Goal: Communication & Community: Answer question/provide support

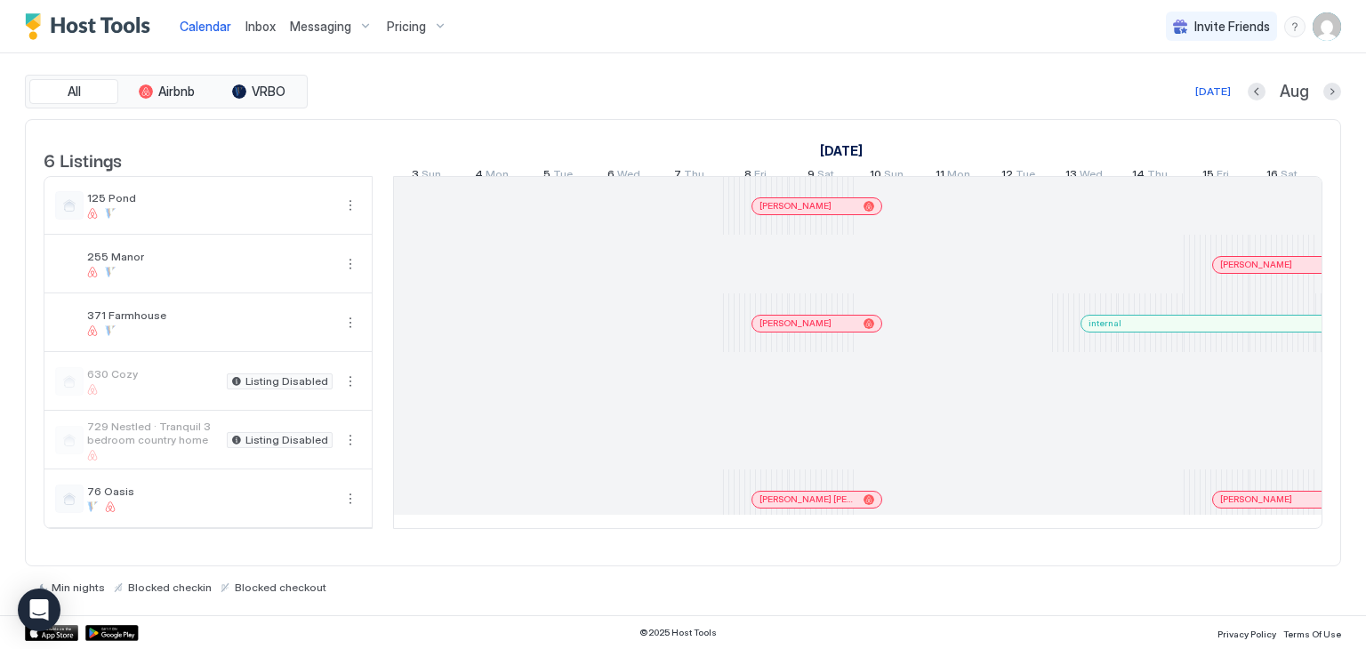
scroll to position [0, 988]
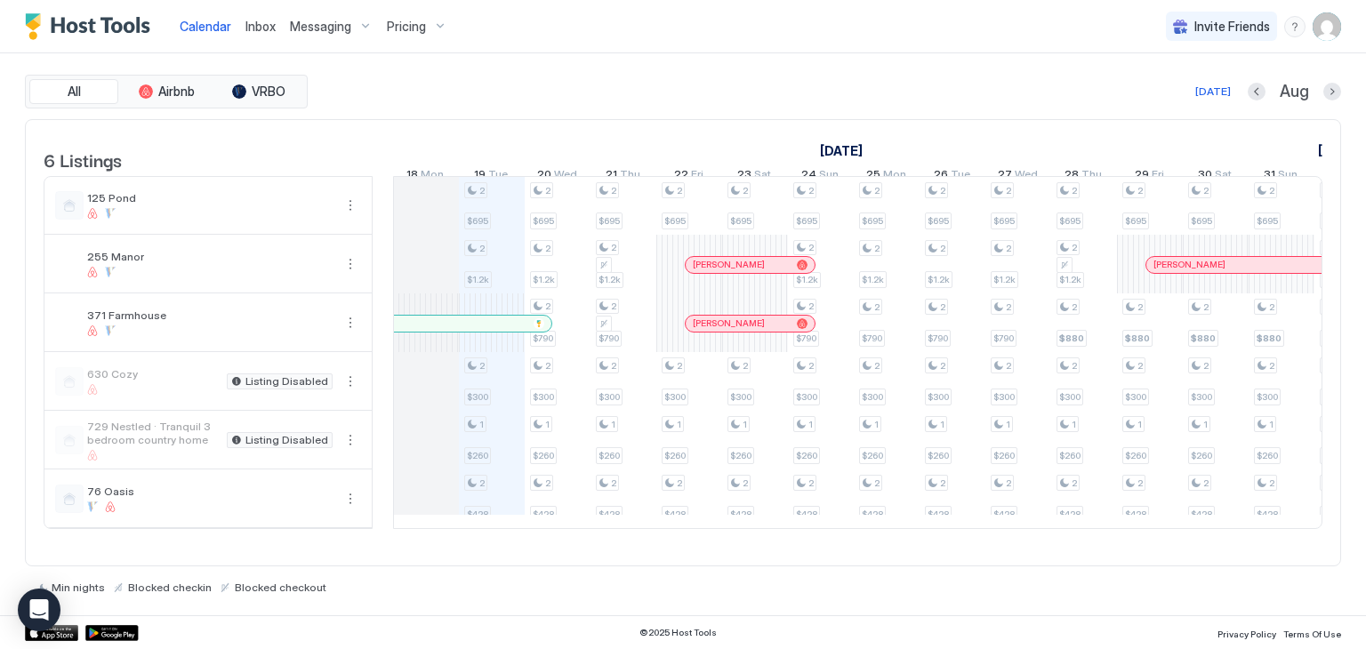
click at [262, 27] on span "Inbox" at bounding box center [261, 26] width 30 height 15
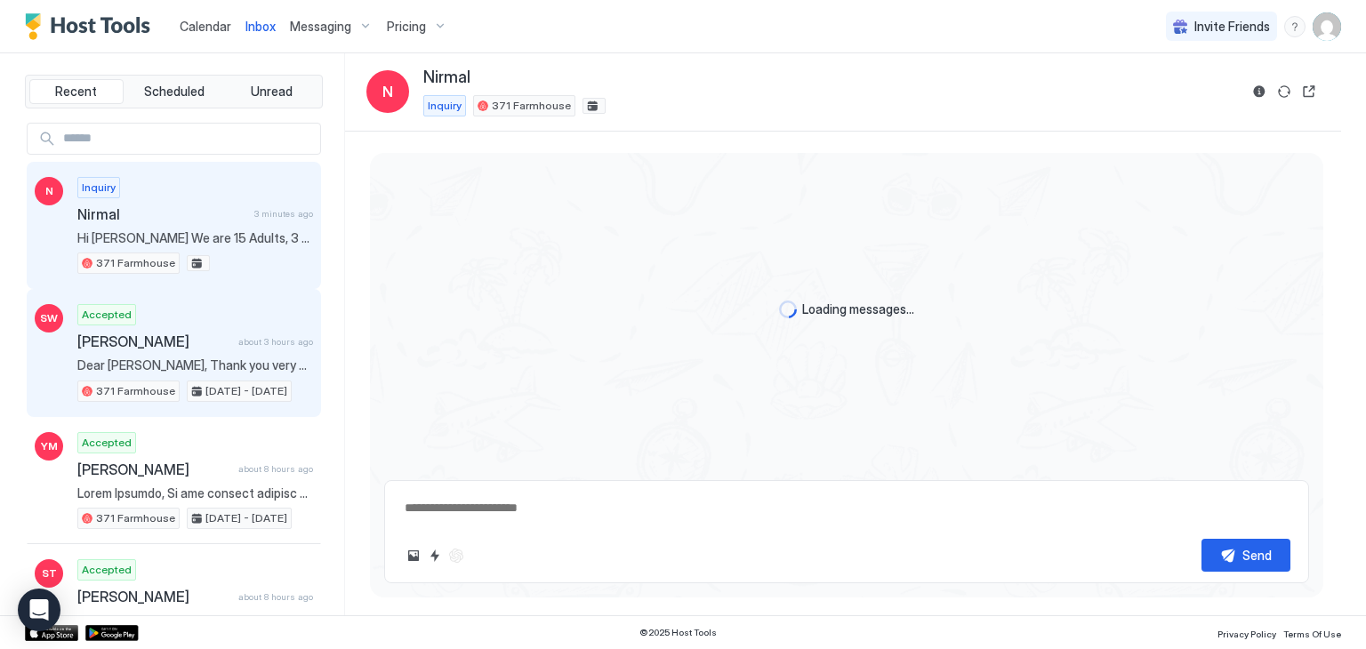
click at [166, 333] on span "[PERSON_NAME]" at bounding box center [154, 342] width 154 height 18
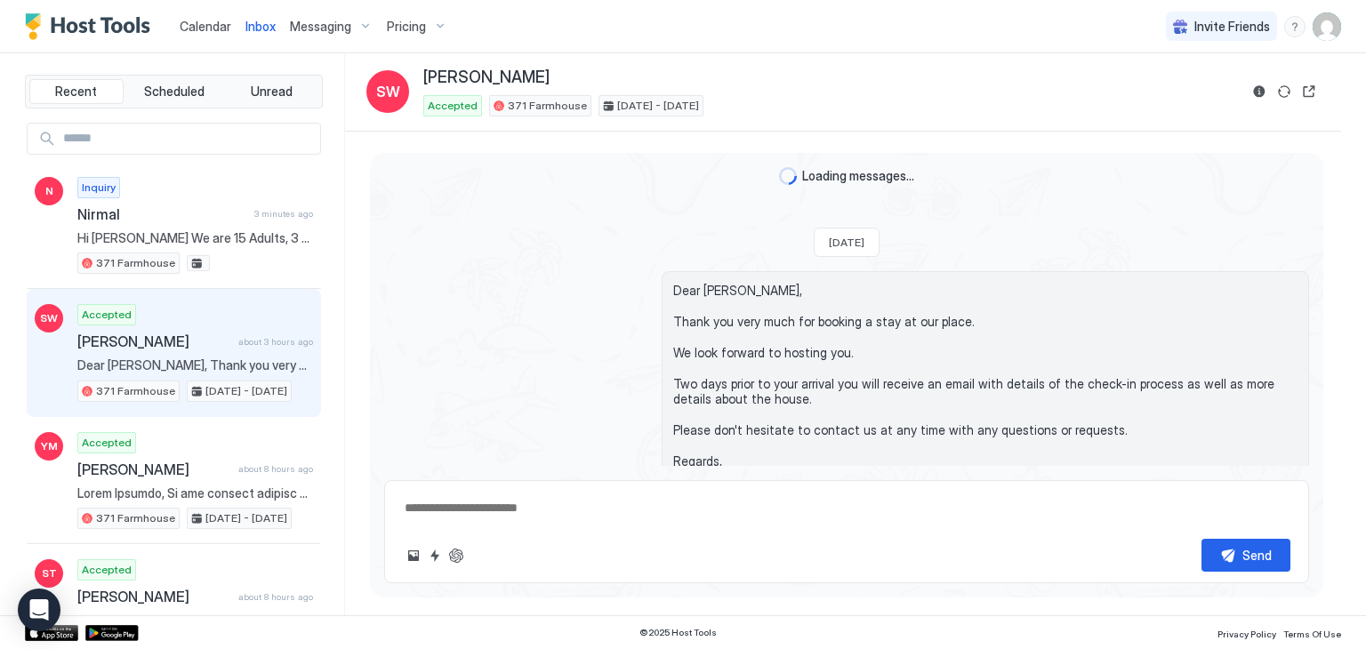
scroll to position [172, 0]
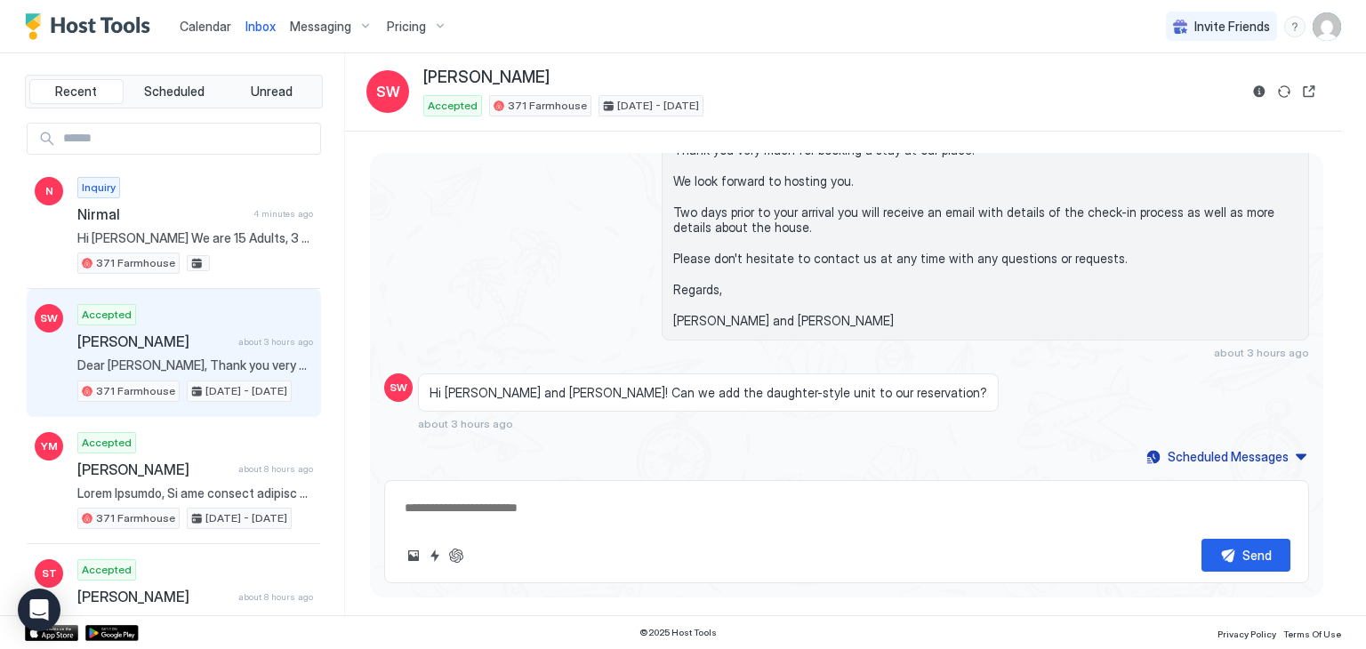
click at [442, 510] on textarea at bounding box center [847, 508] width 888 height 33
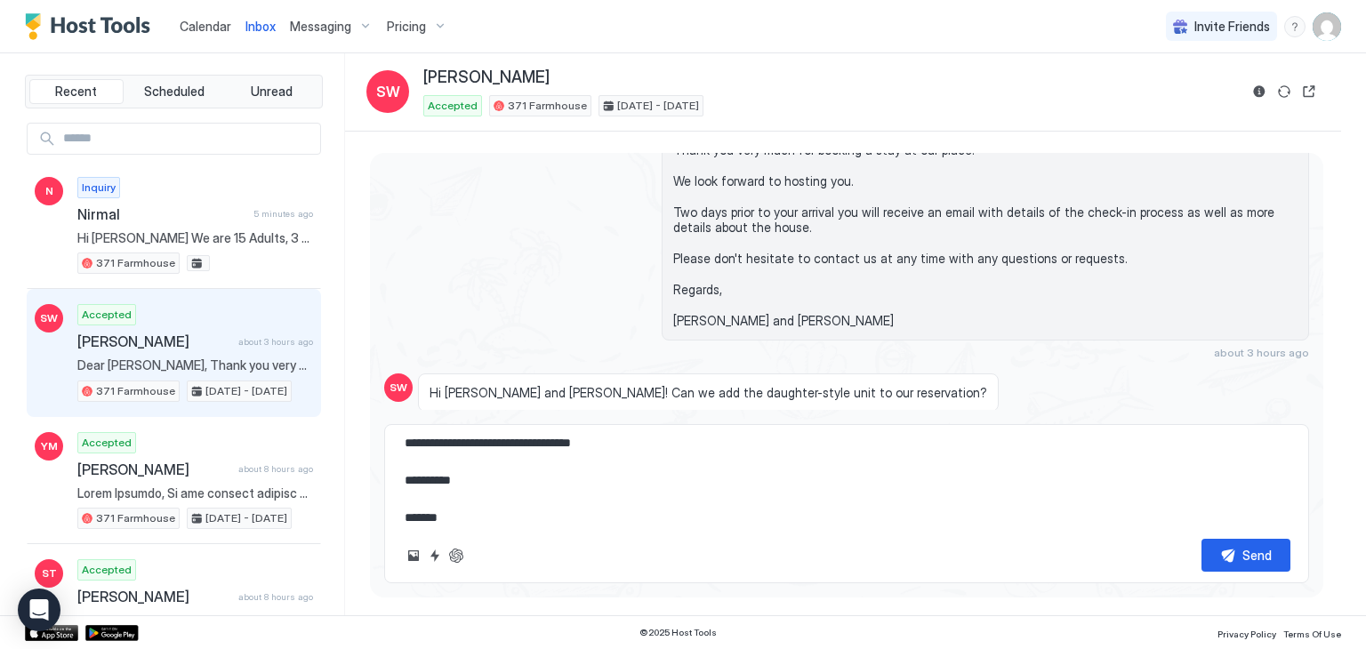
scroll to position [103, 0]
type textarea "**********"
click at [1256, 552] on div "Send" at bounding box center [1257, 555] width 29 height 19
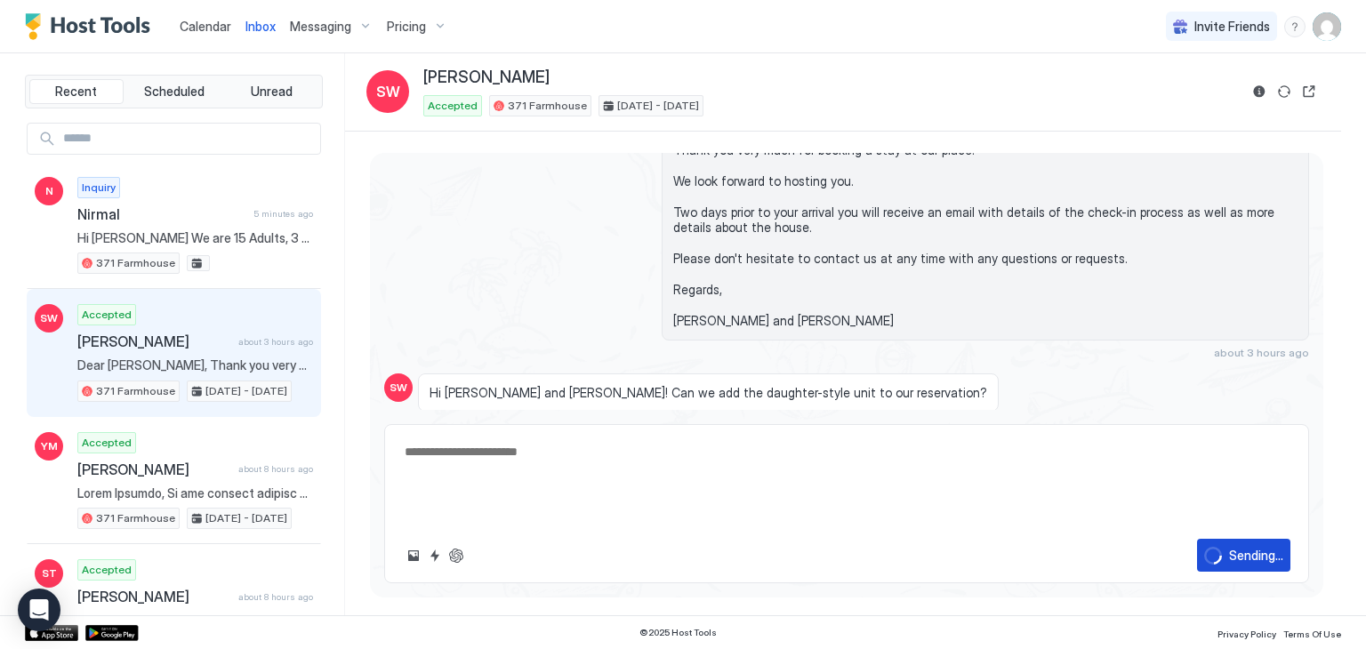
scroll to position [0, 0]
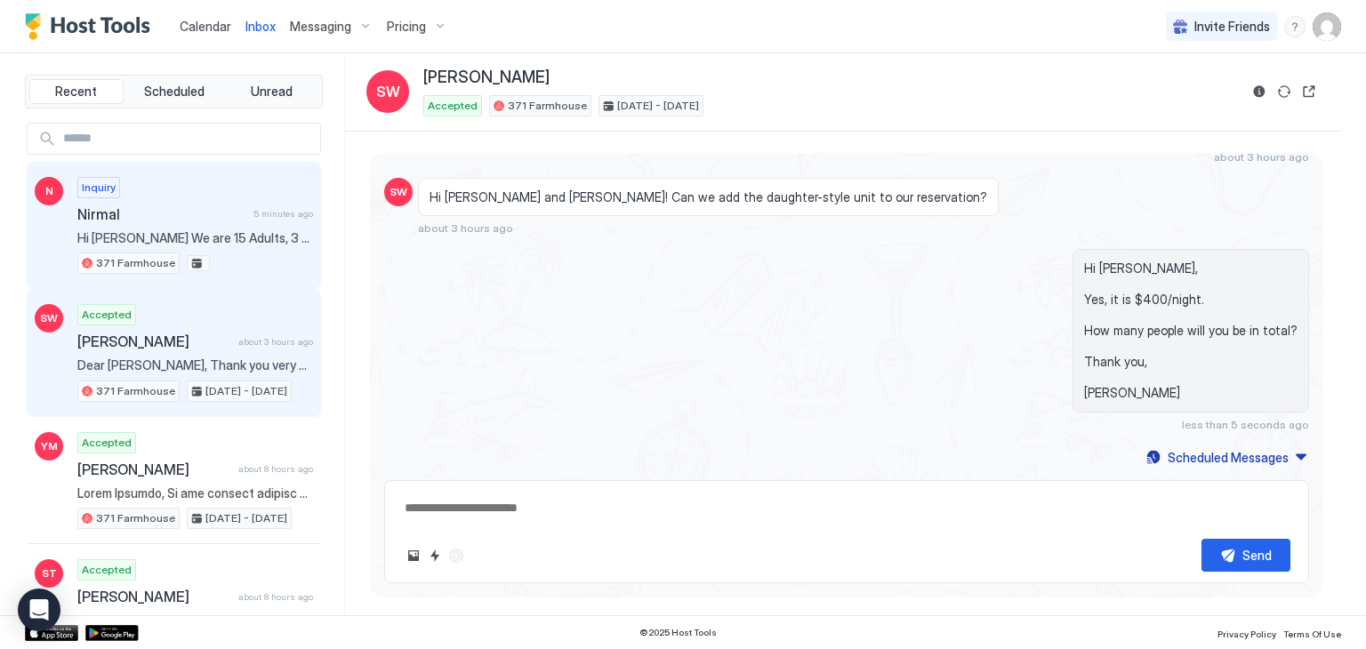
click at [195, 223] on div "Inquiry Nirmal 5 minutes ago Hi [PERSON_NAME] We are 15 Adults, 3 Teens and 5 K…" at bounding box center [195, 226] width 236 height 98
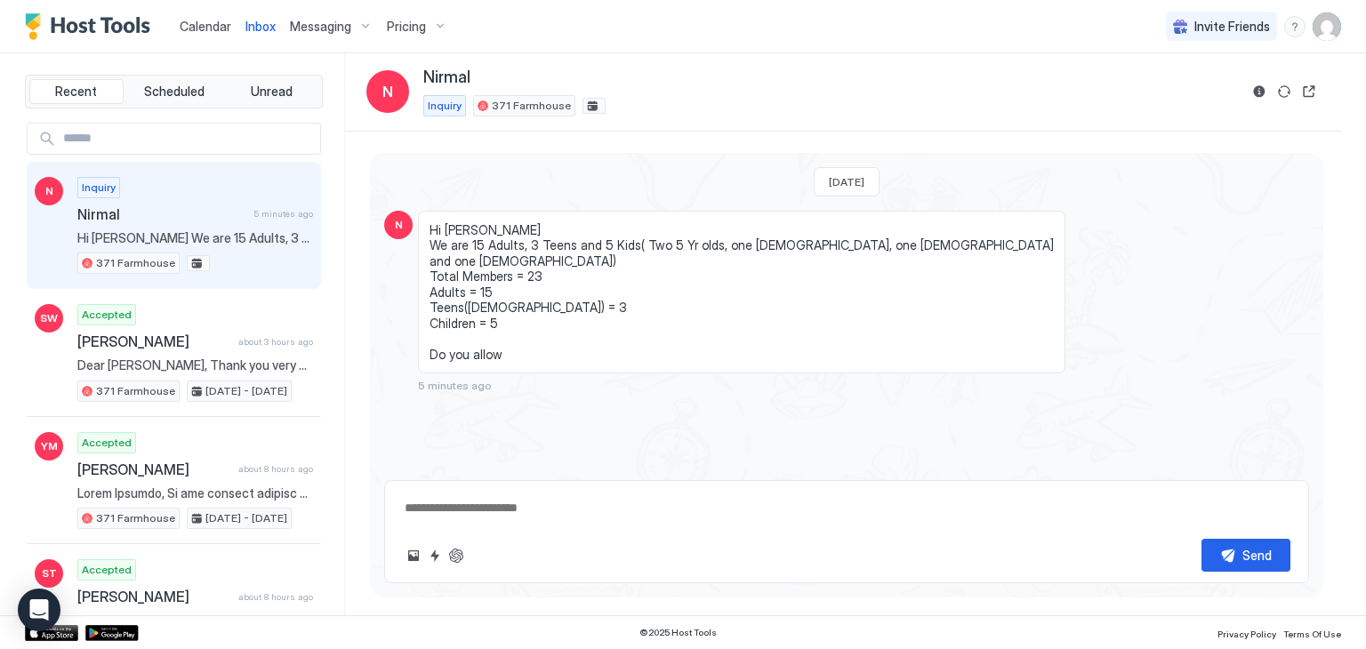
click at [441, 508] on textarea at bounding box center [847, 508] width 888 height 33
type textarea "**********"
click at [1259, 559] on div "Send" at bounding box center [1257, 555] width 29 height 19
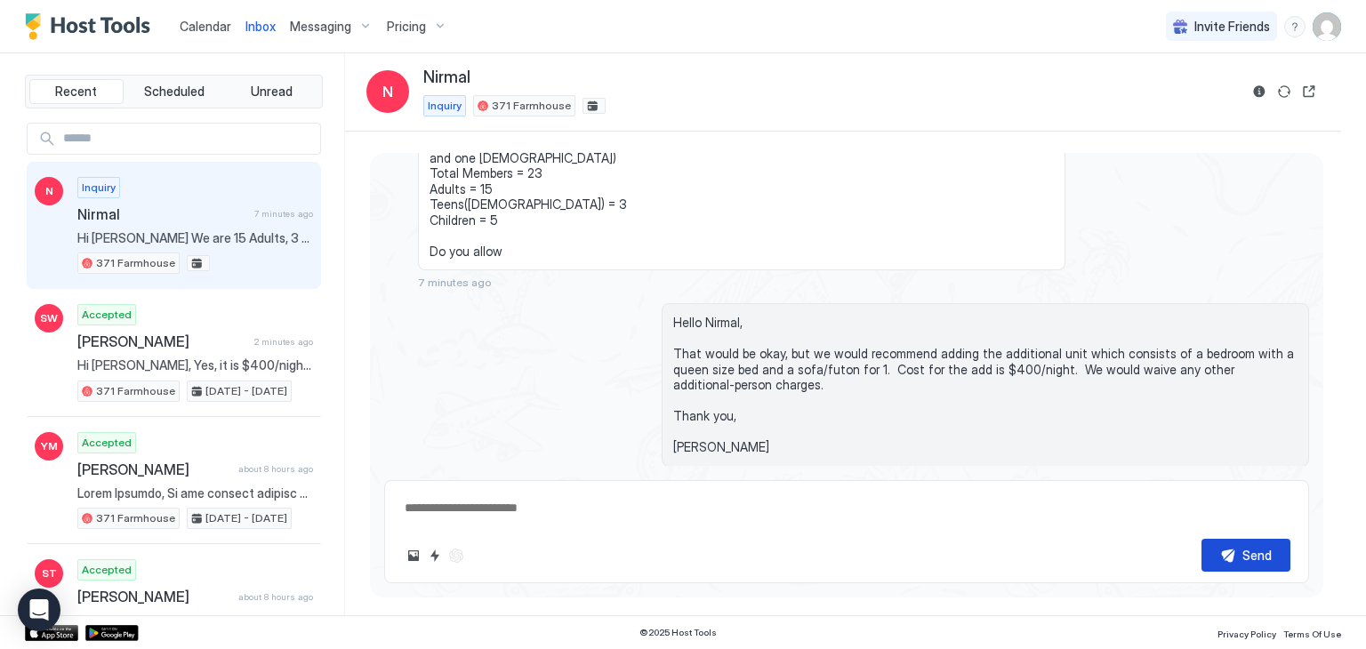
scroll to position [0, 0]
click at [197, 26] on span "Calendar" at bounding box center [206, 26] width 52 height 15
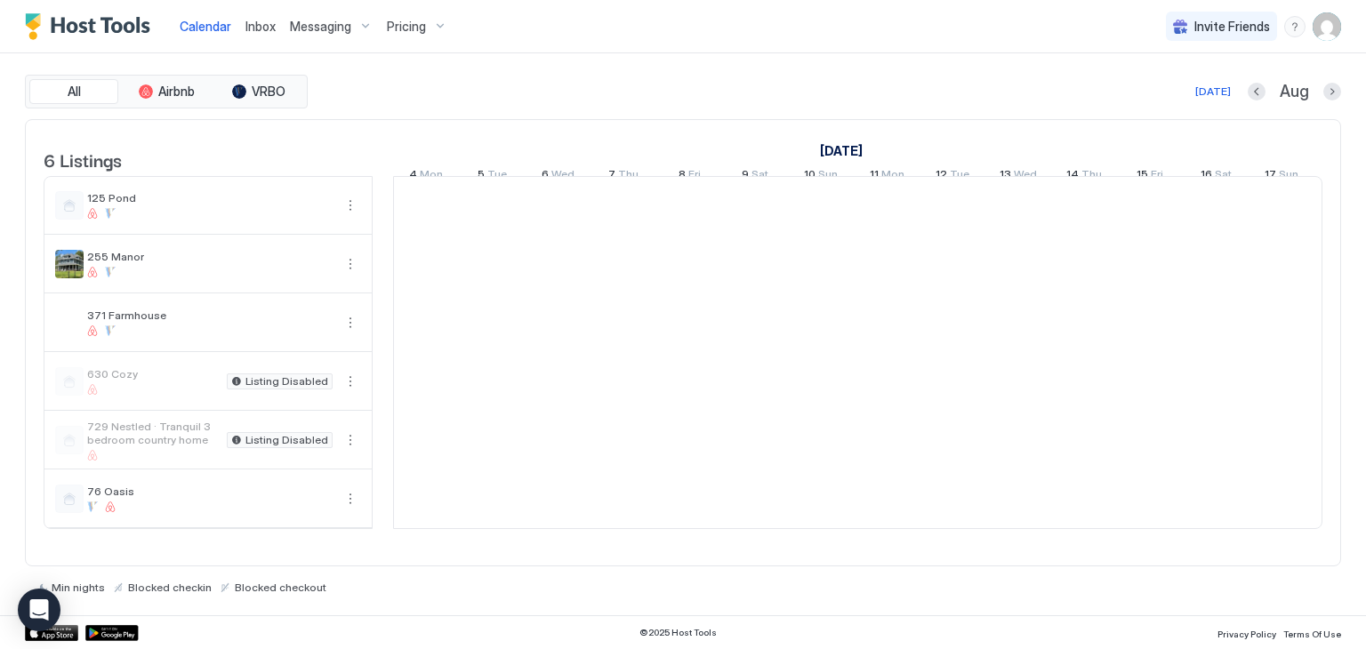
scroll to position [0, 988]
